Goal: Transaction & Acquisition: Register for event/course

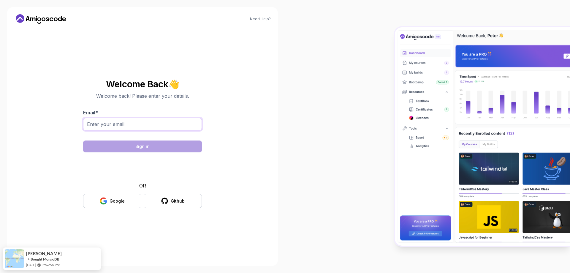
drag, startPoint x: 93, startPoint y: 126, endPoint x: 112, endPoint y: 130, distance: 19.5
click at [93, 126] on input "Email *" at bounding box center [142, 124] width 119 height 12
type input "karicnerol@gmail.com"
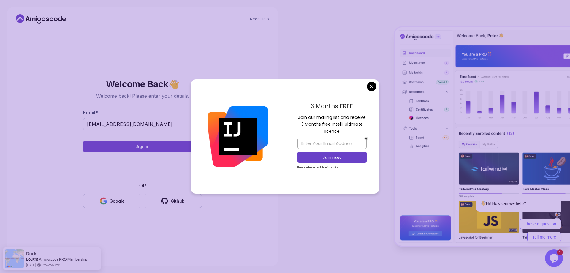
click at [370, 87] on body "Need Help? Welcome Back 👋 Welcome back! Please enter your details. Email * kari…" at bounding box center [285, 136] width 570 height 273
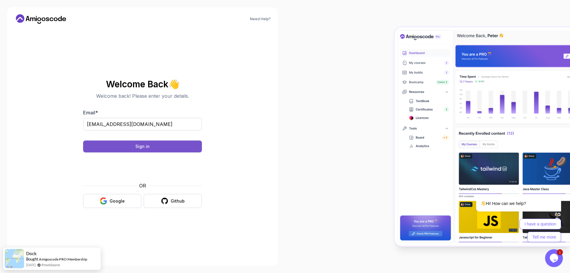
click at [143, 147] on div "Sign in" at bounding box center [142, 146] width 14 height 6
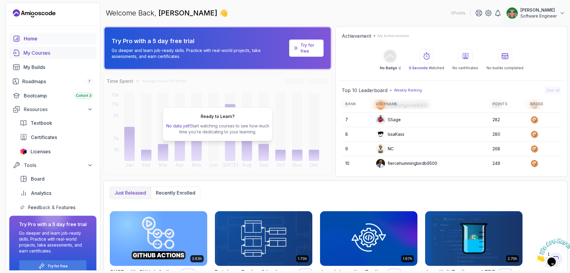
click at [42, 53] on div "My Courses" at bounding box center [57, 52] width 69 height 7
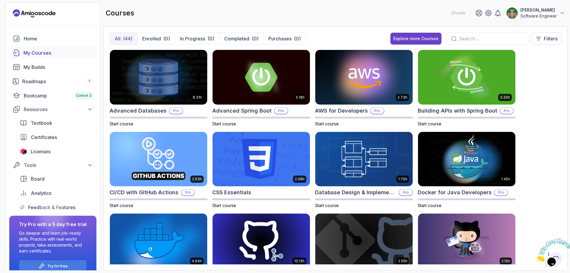
click at [53, 54] on div "My Courses" at bounding box center [57, 52] width 69 height 7
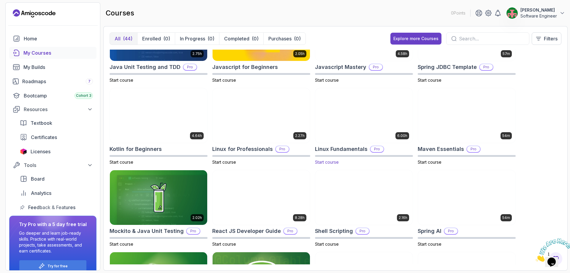
scroll to position [688, 0]
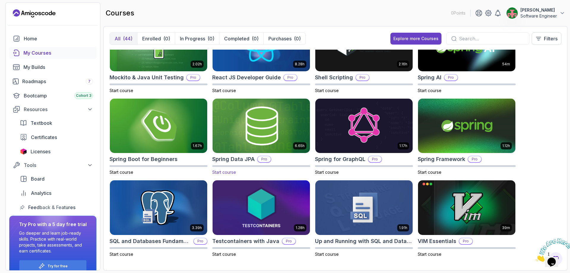
click at [269, 121] on img at bounding box center [261, 125] width 102 height 57
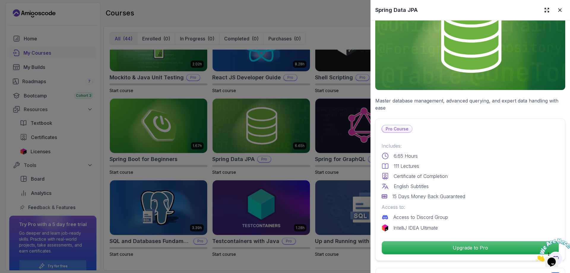
scroll to position [0, 0]
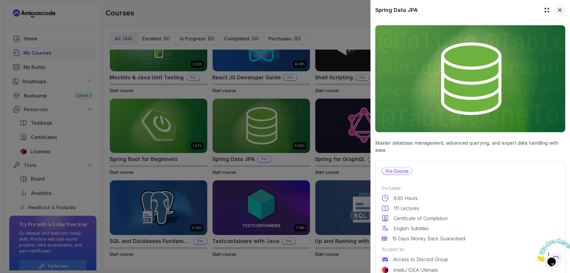
click at [558, 9] on icon at bounding box center [559, 10] width 3 height 3
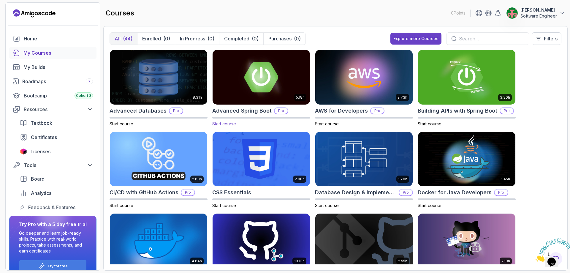
click at [258, 70] on img at bounding box center [261, 76] width 102 height 57
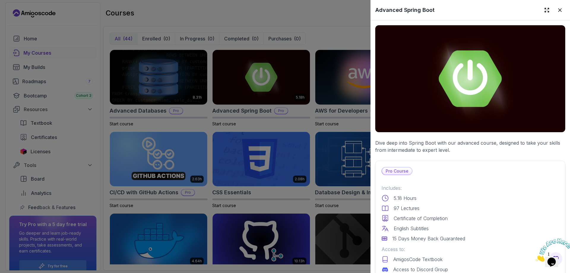
click at [395, 169] on p "Pro Course" at bounding box center [397, 170] width 30 height 7
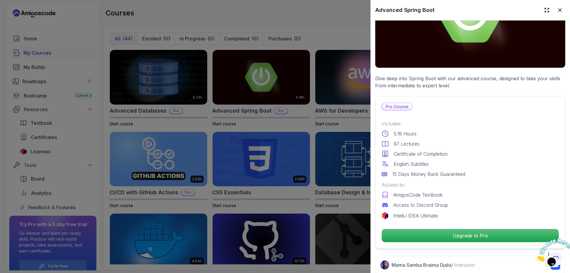
scroll to position [178, 0]
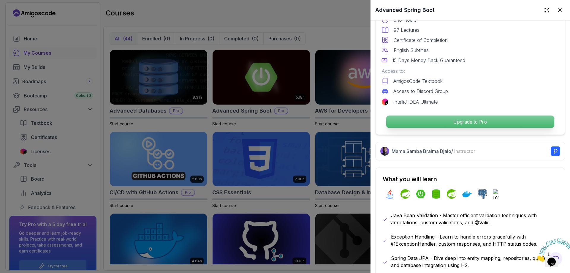
click at [465, 119] on p "Upgrade to Pro" at bounding box center [470, 121] width 168 height 12
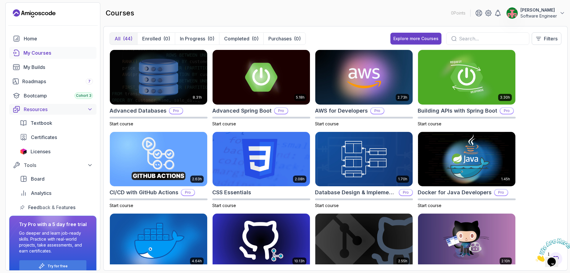
click at [55, 110] on div "Resources" at bounding box center [58, 109] width 69 height 7
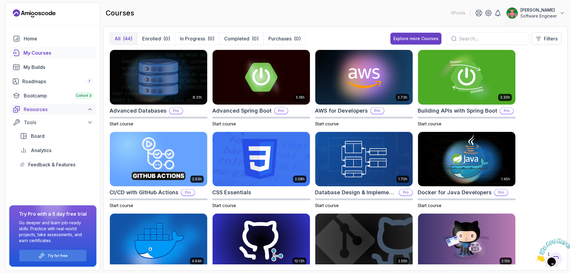
click at [55, 110] on div "Resources" at bounding box center [58, 109] width 69 height 7
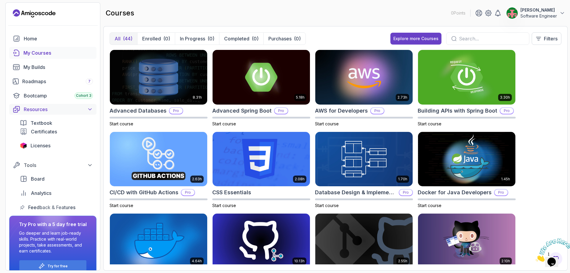
click at [55, 110] on div "Resources" at bounding box center [58, 109] width 69 height 7
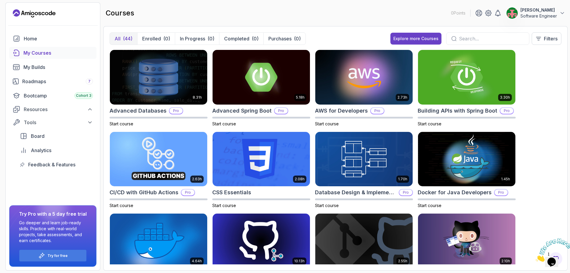
click at [27, 16] on icon "Landing page" at bounding box center [34, 13] width 43 height 9
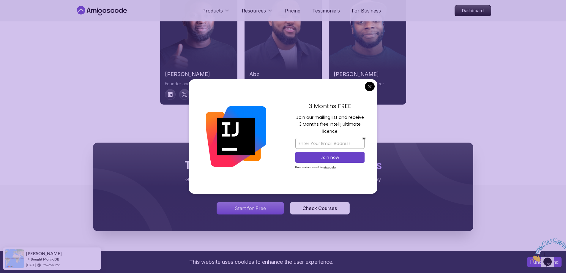
scroll to position [3087, 0]
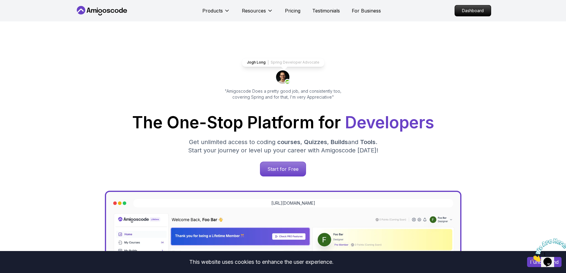
scroll to position [0, 0]
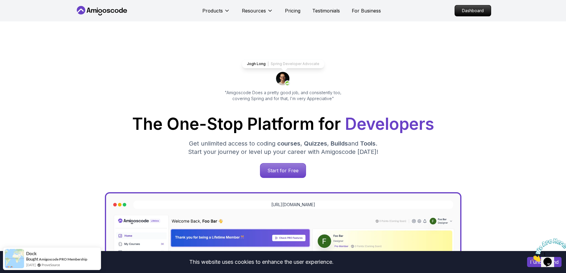
drag, startPoint x: 550, startPoint y: 256, endPoint x: 1074, endPoint y: 484, distance: 572.2
click at [550, 256] on img at bounding box center [549, 249] width 37 height 23
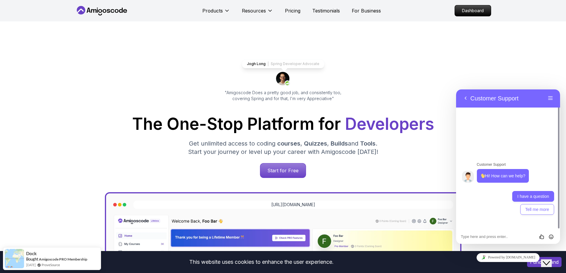
click at [530, 196] on button "I have a question" at bounding box center [533, 196] width 42 height 11
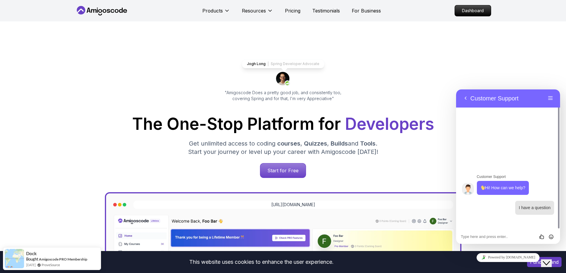
click at [456, 89] on div "Rate this chat Insert emoji" at bounding box center [456, 89] width 0 height 0
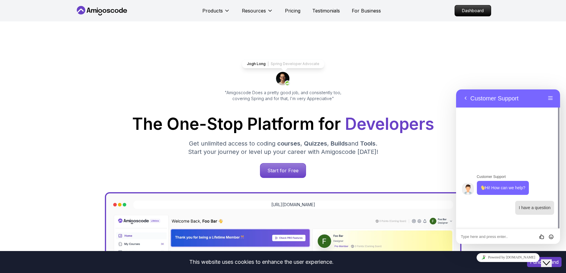
click at [456, 89] on textarea at bounding box center [456, 89] width 0 height 0
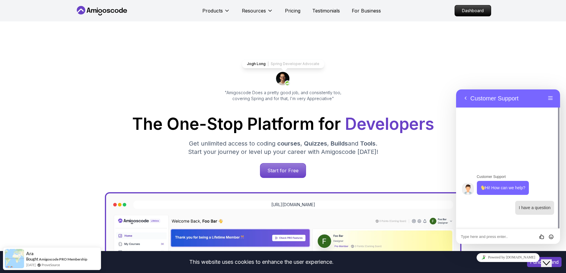
click at [456, 89] on div "Rate this chat Insert emoji" at bounding box center [456, 89] width 0 height 0
click at [456, 89] on textarea at bounding box center [456, 89] width 0 height 0
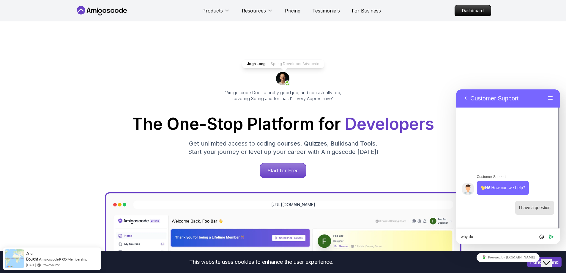
type textarea "why"
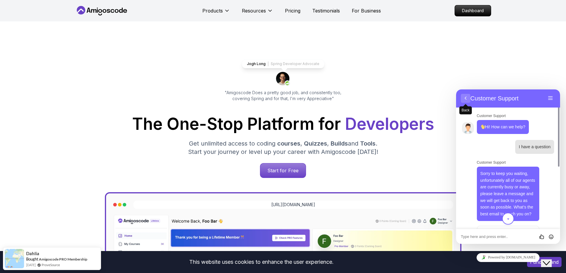
click at [465, 96] on button "Back" at bounding box center [464, 98] width 9 height 9
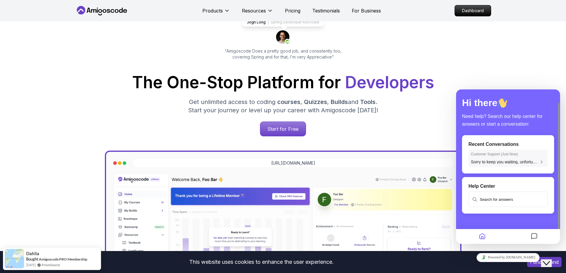
scroll to position [119, 0]
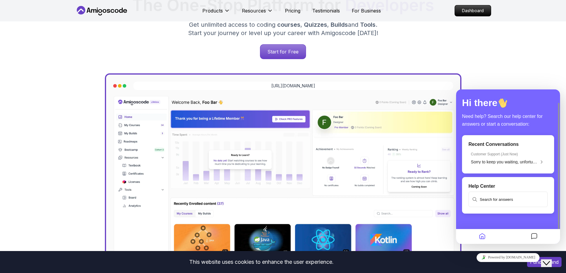
click at [484, 233] on icon "Home" at bounding box center [481, 237] width 7 height 12
click at [430, 188] on img at bounding box center [283, 198] width 344 height 207
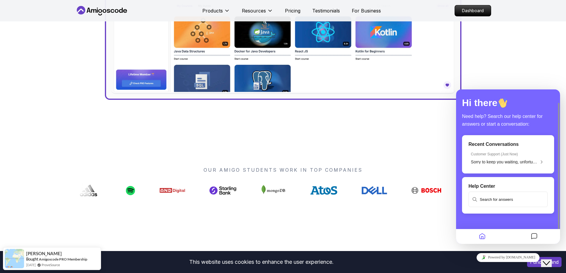
scroll to position [327, 0]
click at [546, 259] on div "Close Chat This icon closes the chat window." at bounding box center [545, 262] width 7 height 7
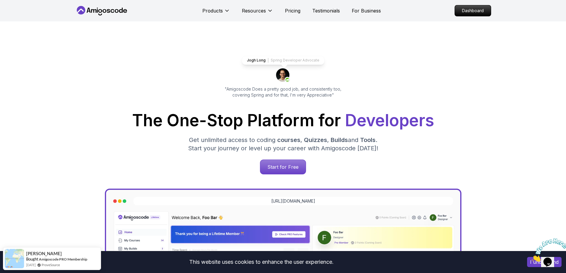
scroll to position [0, 0]
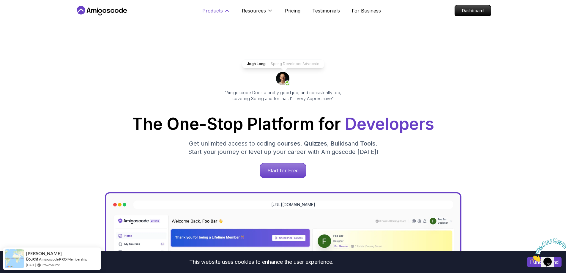
click at [215, 14] on button "Products" at bounding box center [216, 13] width 28 height 12
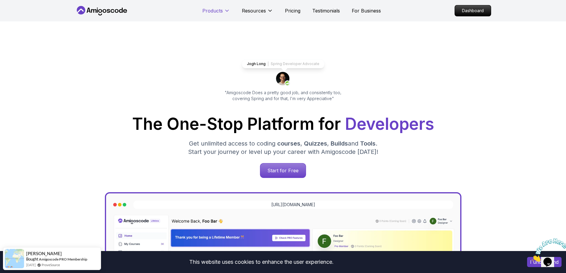
click at [216, 12] on p "Products" at bounding box center [212, 10] width 20 height 7
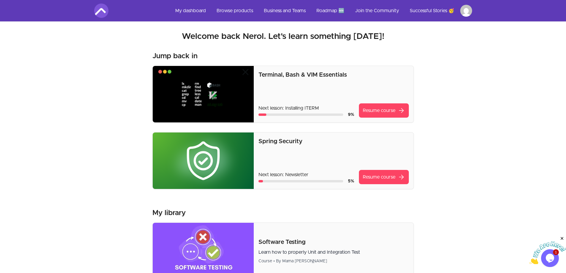
click at [100, 9] on img at bounding box center [101, 11] width 14 height 14
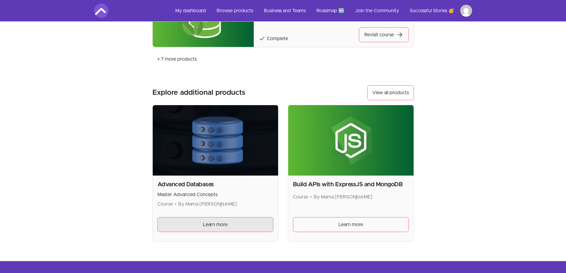
click at [205, 221] on span "Learn more" at bounding box center [215, 224] width 25 height 7
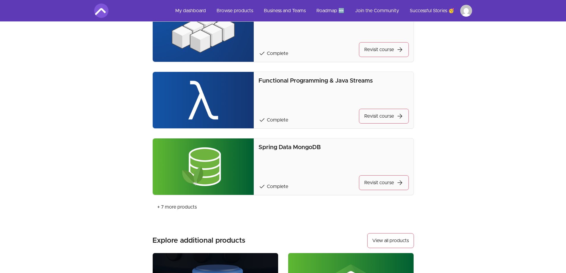
scroll to position [475, 0]
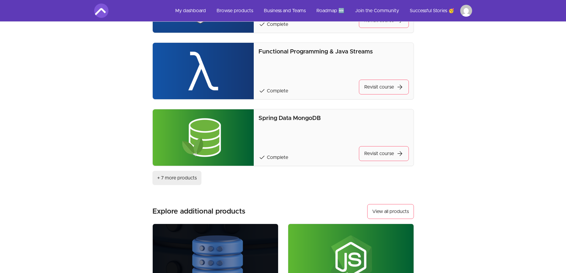
click at [179, 175] on button "+ 7 more products" at bounding box center [176, 178] width 49 height 14
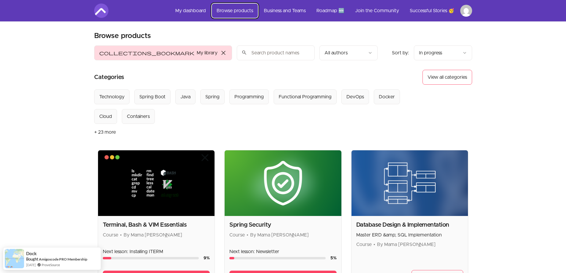
click at [225, 9] on link "Browse products" at bounding box center [235, 11] width 46 height 14
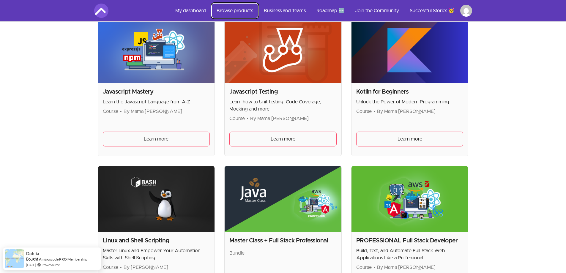
scroll to position [1425, 0]
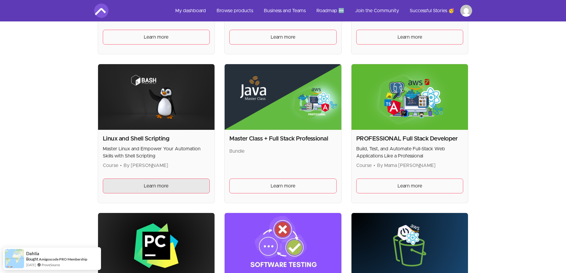
click at [148, 188] on span "Learn more" at bounding box center [156, 185] width 25 height 7
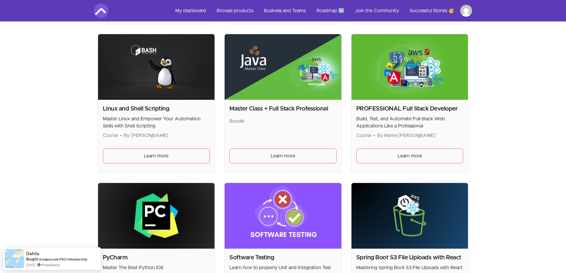
scroll to position [1573, 0]
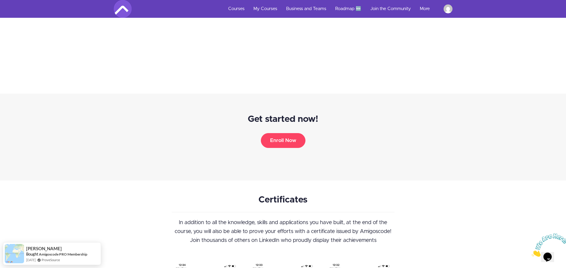
scroll to position [2434, 0]
click at [282, 148] on button "Enroll Now" at bounding box center [283, 141] width 45 height 15
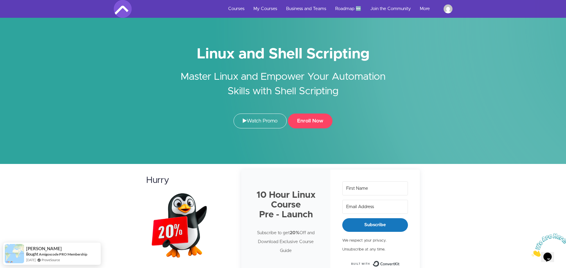
drag, startPoint x: 350, startPoint y: 141, endPoint x: 351, endPoint y: 137, distance: 4.0
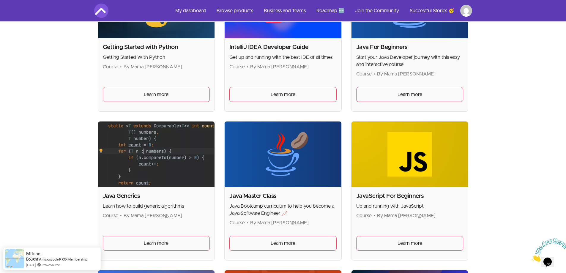
scroll to position [1039, 0]
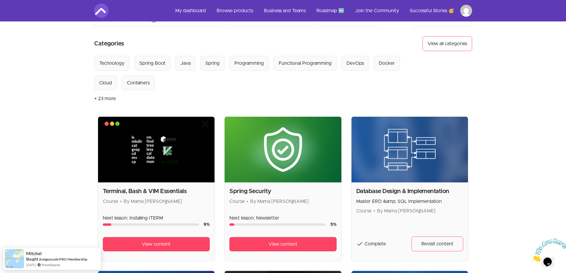
scroll to position [0, 0]
